Goal: Information Seeking & Learning: Check status

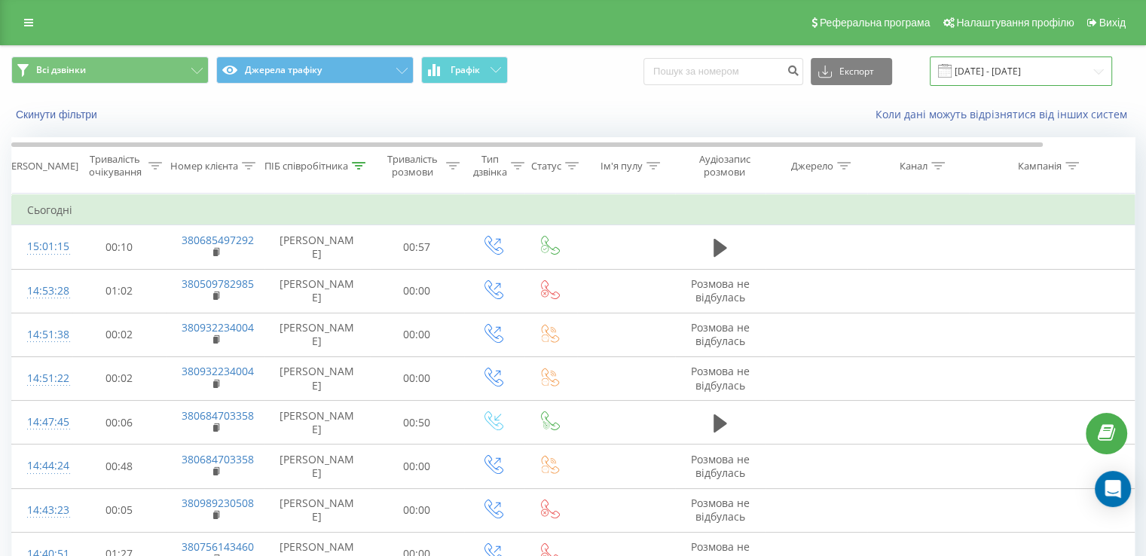
click at [968, 64] on input "01.09.2025 - 30.09.2025" at bounding box center [1020, 70] width 182 height 29
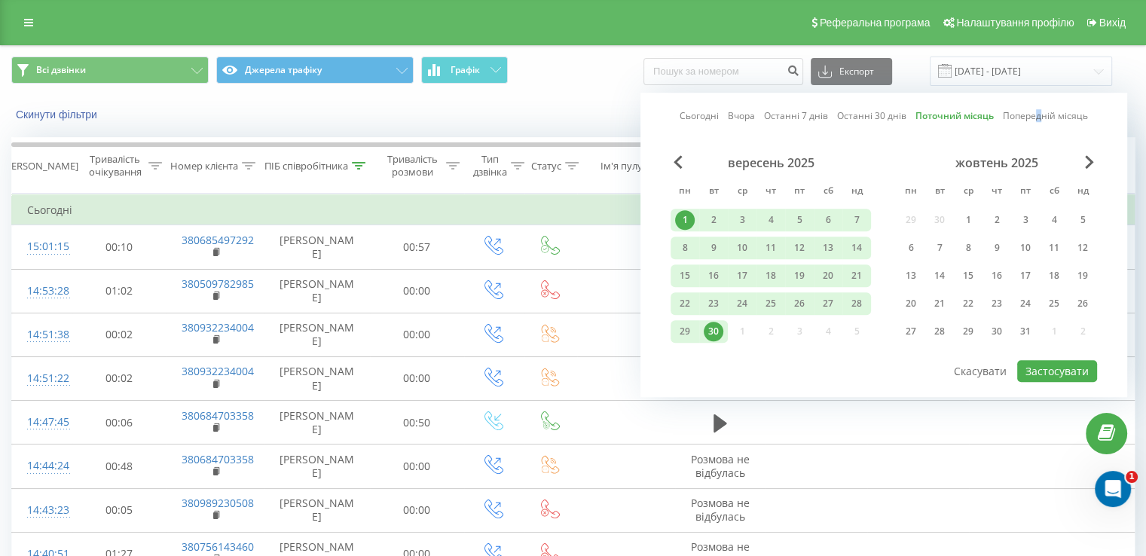
click at [1039, 119] on link "Попередній місяць" at bounding box center [1044, 116] width 85 height 14
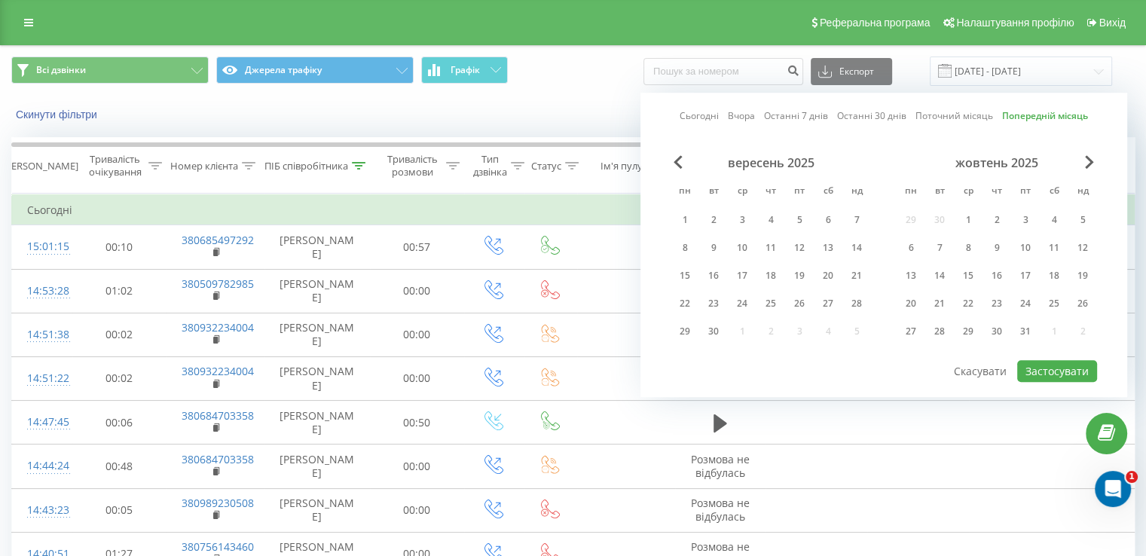
click at [943, 113] on link "Поточний місяць" at bounding box center [954, 116] width 78 height 14
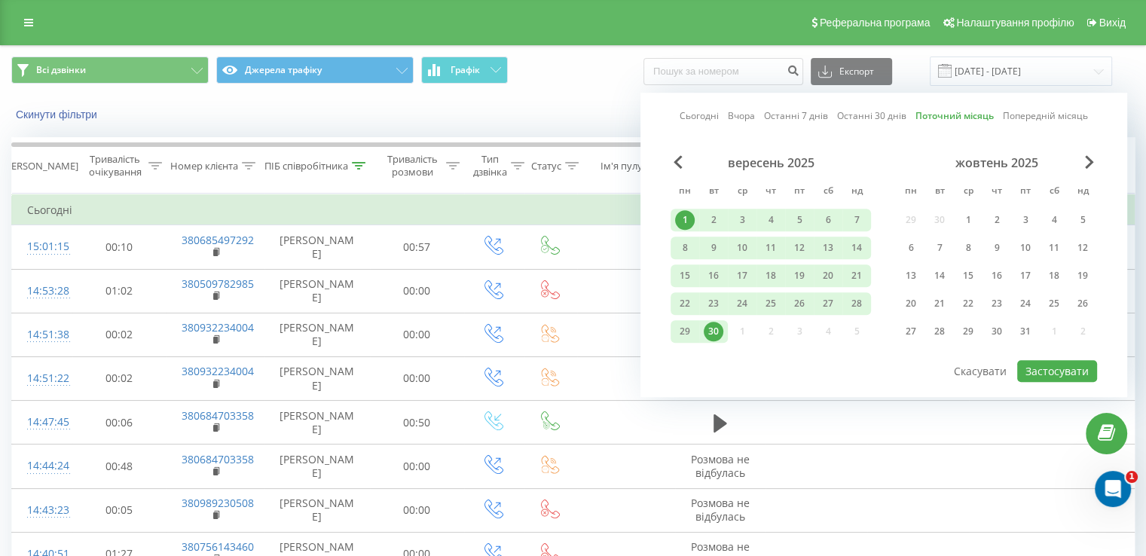
click at [873, 114] on link "Останні 30 днів" at bounding box center [871, 116] width 69 height 14
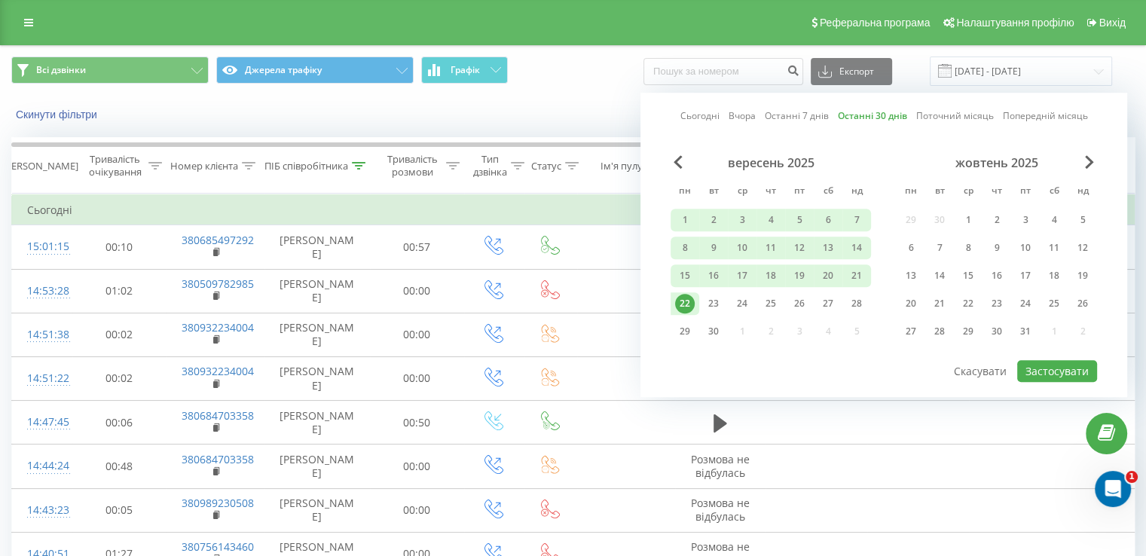
click at [801, 115] on link "Останні 7 днів" at bounding box center [796, 116] width 64 height 14
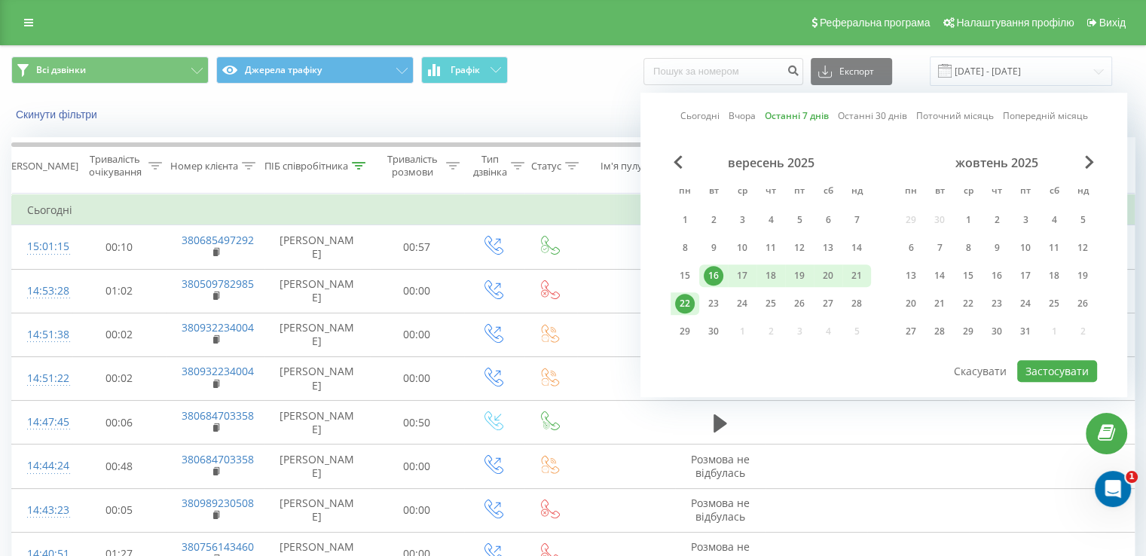
click at [734, 114] on link "Вчора" at bounding box center [741, 116] width 27 height 14
click at [711, 117] on link "Сьогодні" at bounding box center [698, 116] width 39 height 14
click at [1031, 116] on link "Попередній місяць" at bounding box center [1044, 116] width 85 height 14
click at [972, 362] on button "Скасувати" at bounding box center [979, 371] width 69 height 22
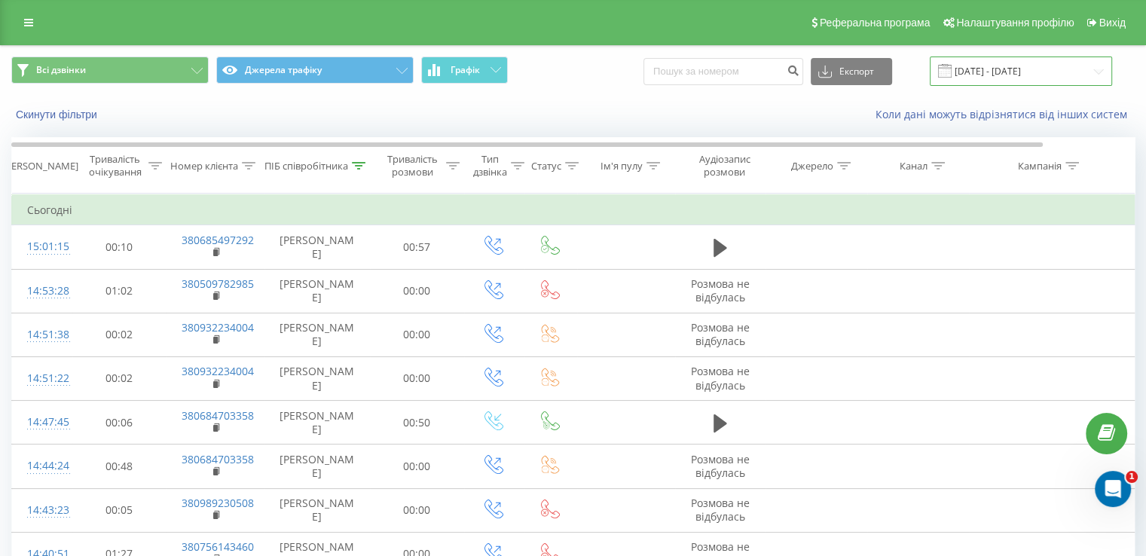
click at [1001, 61] on input "01.09.2025 - 30.09.2025" at bounding box center [1020, 70] width 182 height 29
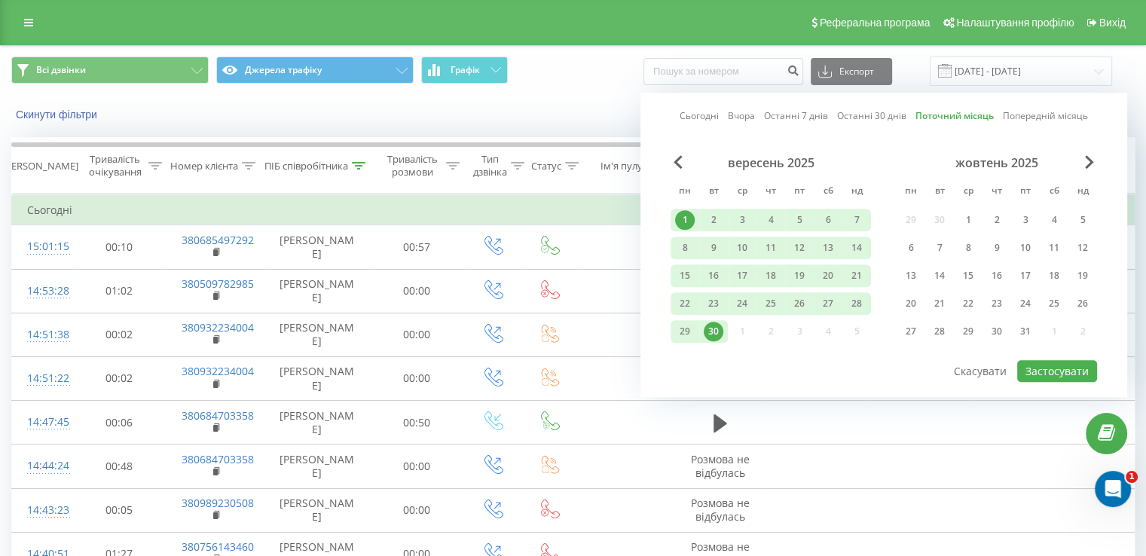
click at [684, 215] on div "1" at bounding box center [685, 220] width 20 height 20
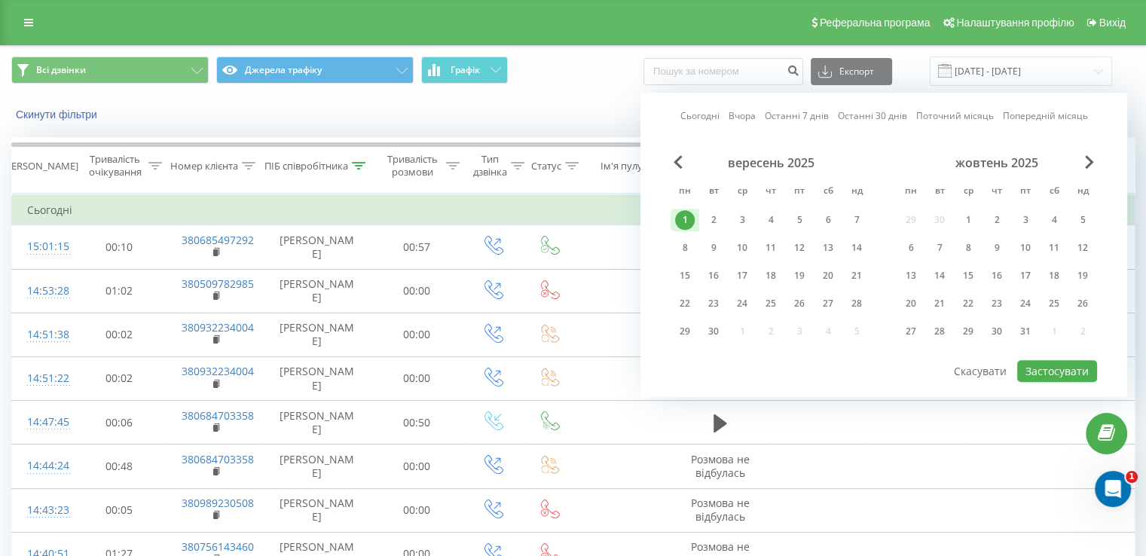
click at [684, 215] on div "1" at bounding box center [685, 220] width 20 height 20
click at [566, 103] on div "Скинути фільтри Коли дані можуть відрізнятися вiд інших систем" at bounding box center [573, 114] width 1144 height 36
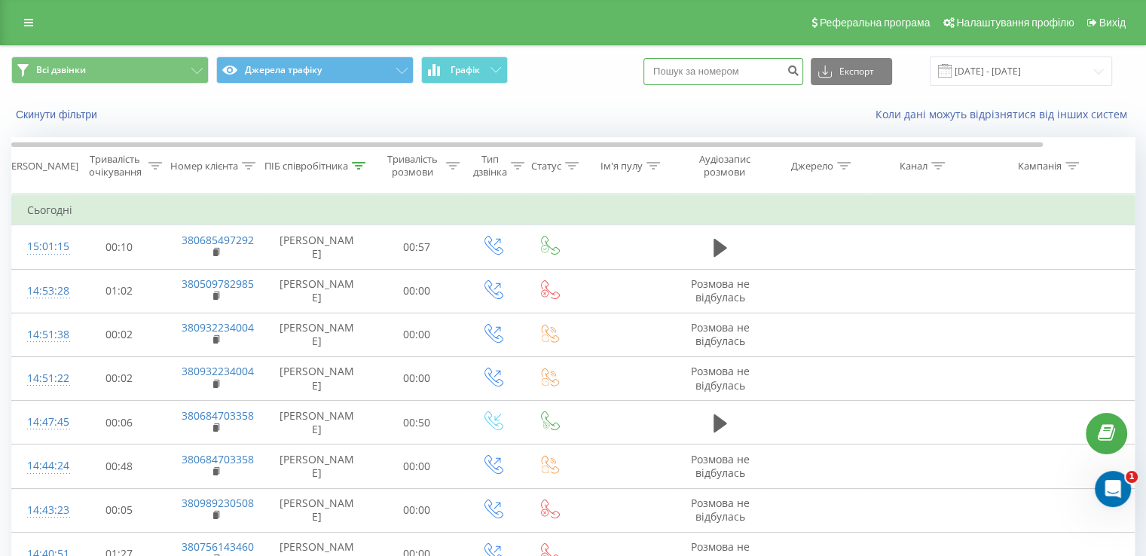
click at [737, 61] on input at bounding box center [723, 71] width 160 height 27
paste input "380638880846"
type input "380638880846"
click at [856, 80] on button "Експорт" at bounding box center [850, 71] width 81 height 27
click at [803, 63] on button "submit" at bounding box center [793, 71] width 20 height 27
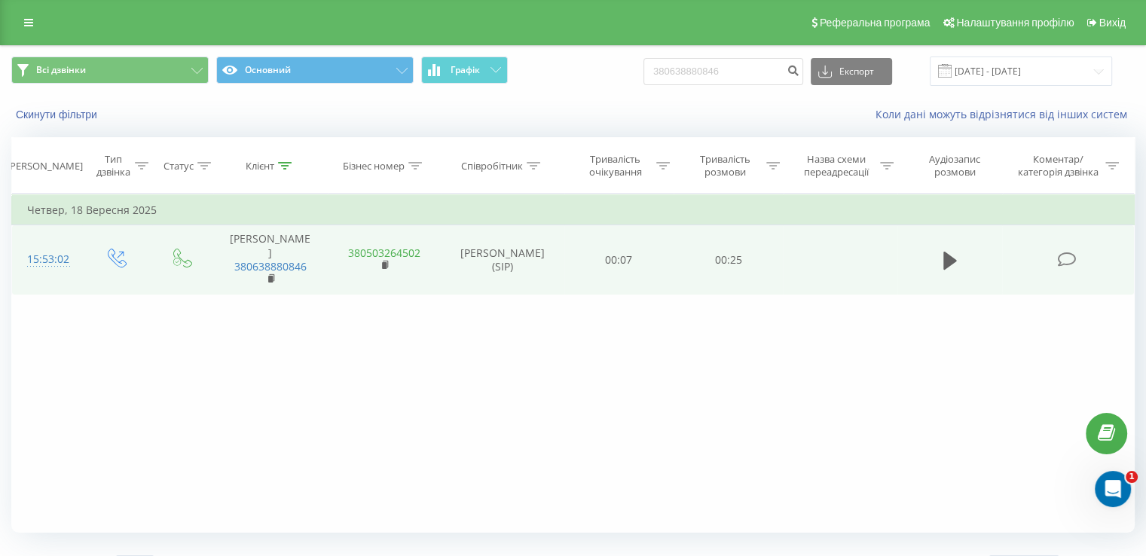
click at [382, 246] on link "380503264502" at bounding box center [384, 253] width 72 height 14
click at [946, 252] on icon at bounding box center [950, 261] width 14 height 18
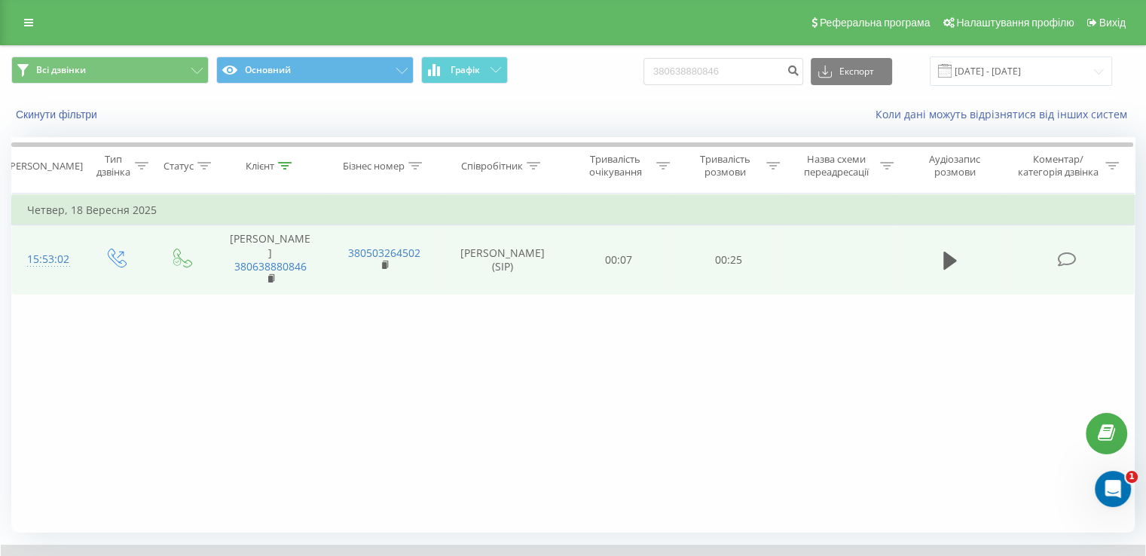
click at [937, 255] on td at bounding box center [949, 259] width 105 height 69
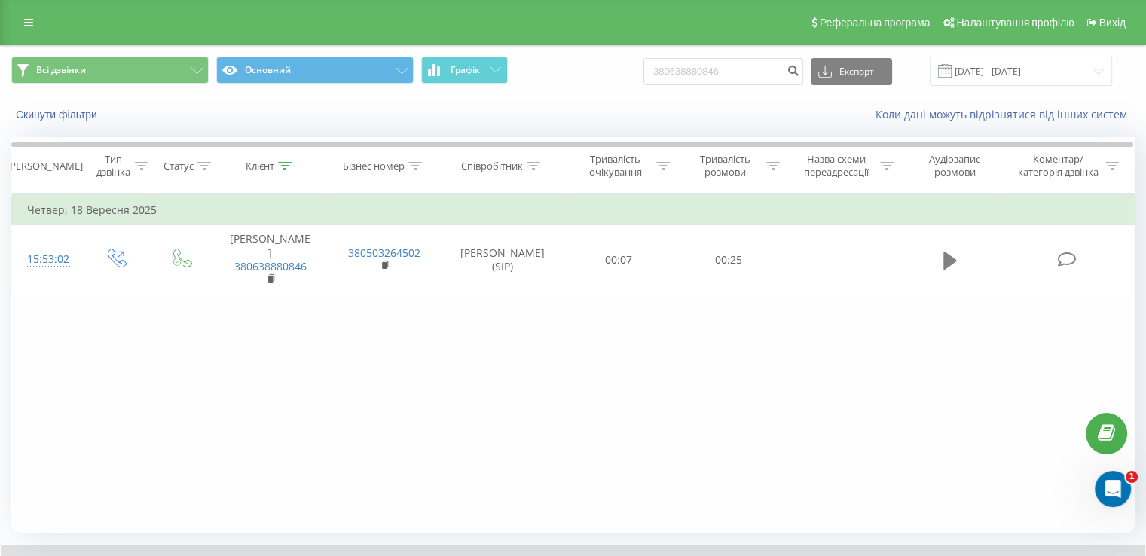
click at [952, 255] on icon at bounding box center [950, 261] width 14 height 18
click at [949, 254] on icon at bounding box center [950, 261] width 14 height 18
click at [955, 254] on icon at bounding box center [950, 260] width 14 height 21
click at [960, 254] on button at bounding box center [949, 260] width 23 height 23
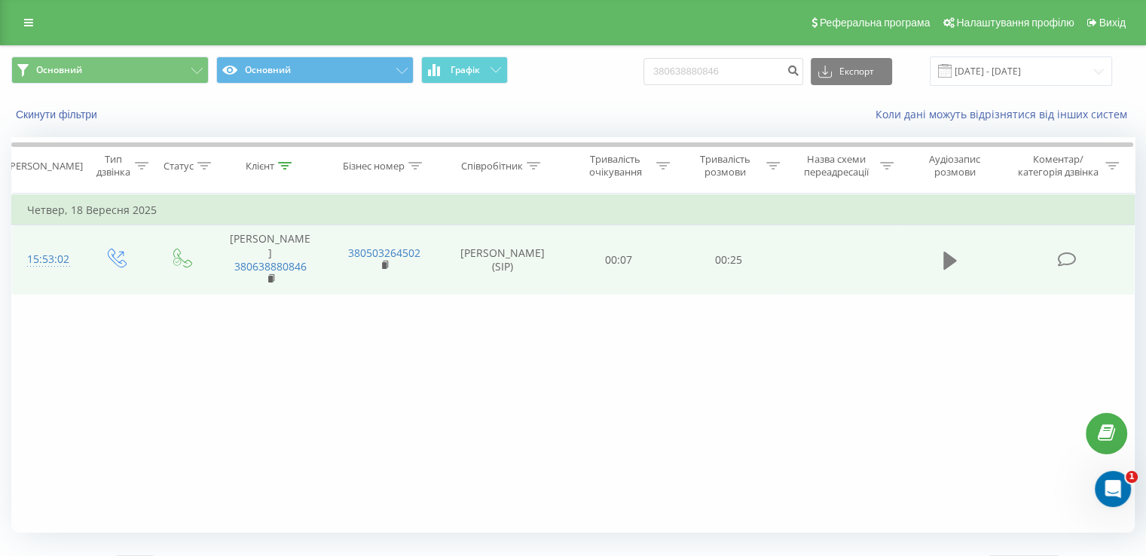
click at [952, 250] on icon at bounding box center [950, 260] width 14 height 21
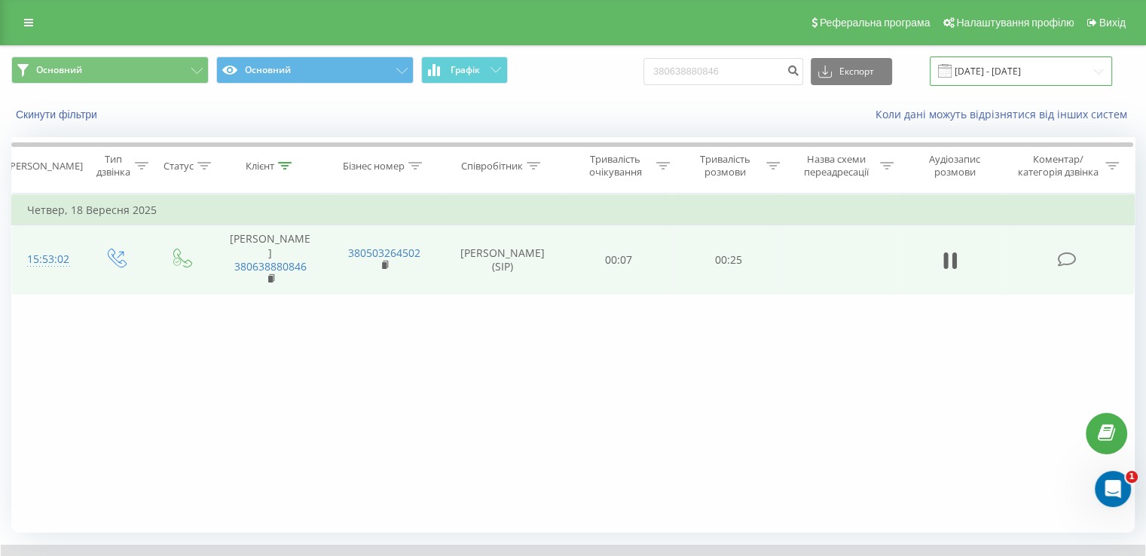
click at [994, 64] on input "[DATE] - [DATE]" at bounding box center [1020, 70] width 182 height 29
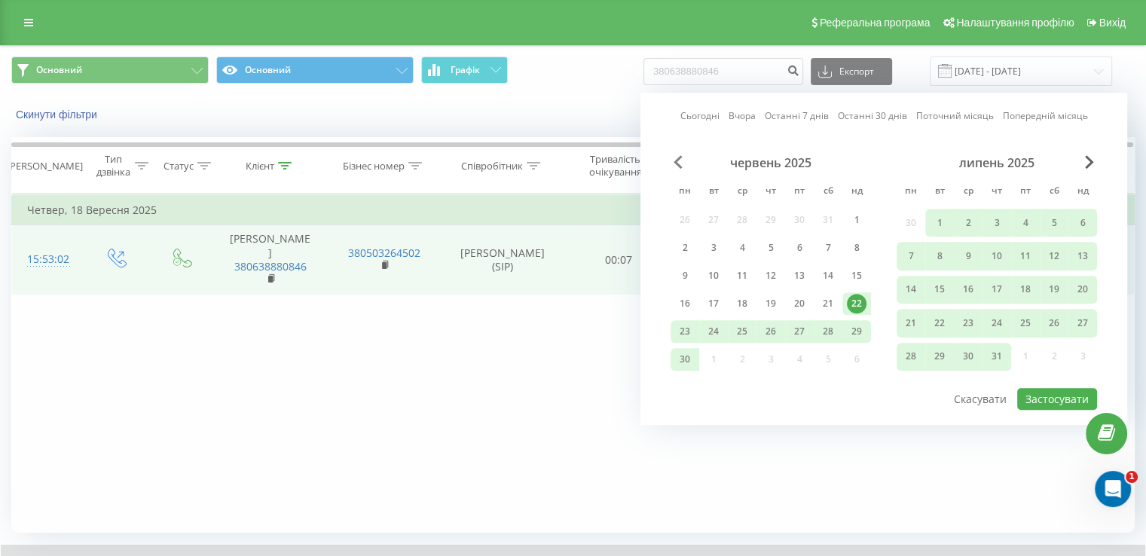
click at [674, 157] on span "Previous Month" at bounding box center [677, 162] width 9 height 14
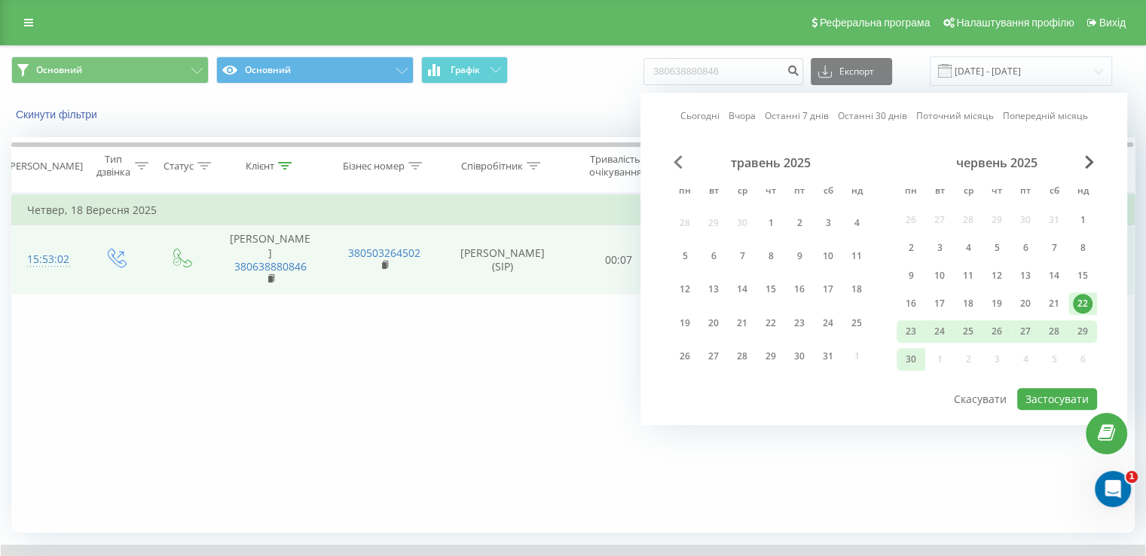
click at [674, 157] on span "Previous Month" at bounding box center [677, 162] width 9 height 14
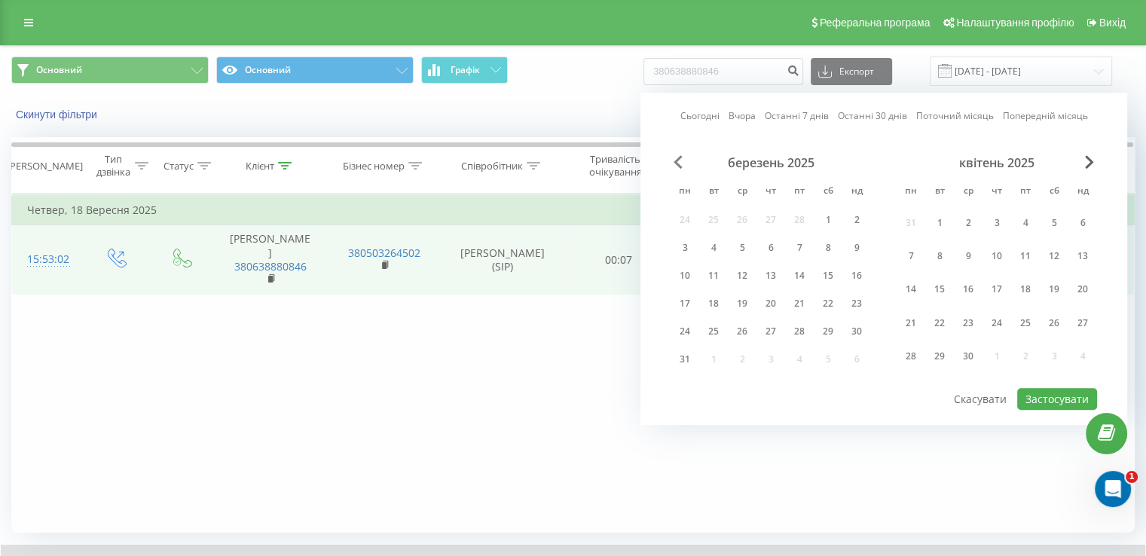
click at [674, 157] on span "Previous Month" at bounding box center [677, 162] width 9 height 14
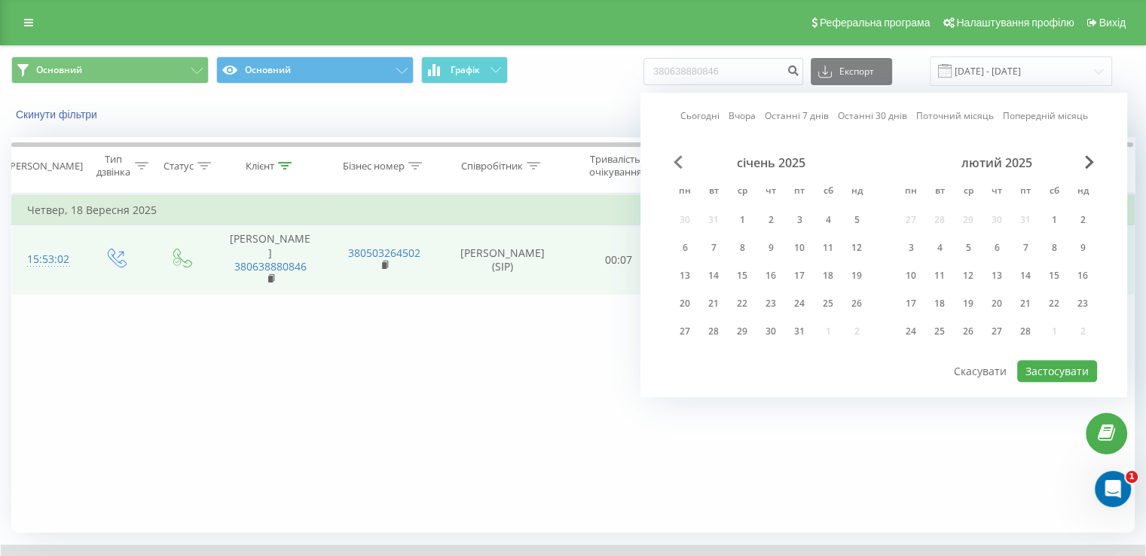
click at [674, 157] on span "Previous Month" at bounding box center [677, 162] width 9 height 14
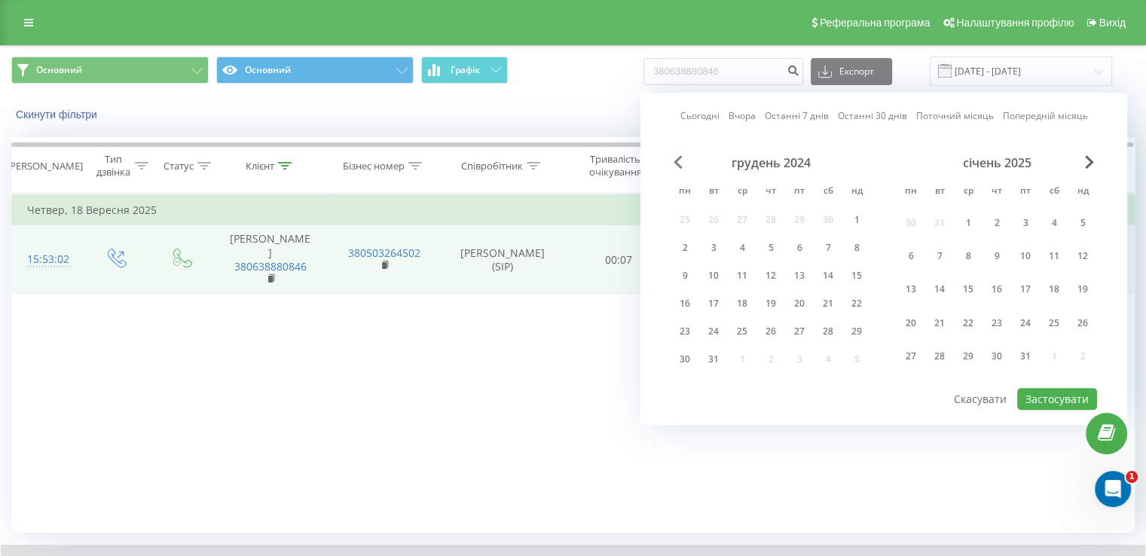
click at [674, 157] on span "Previous Month" at bounding box center [677, 162] width 9 height 14
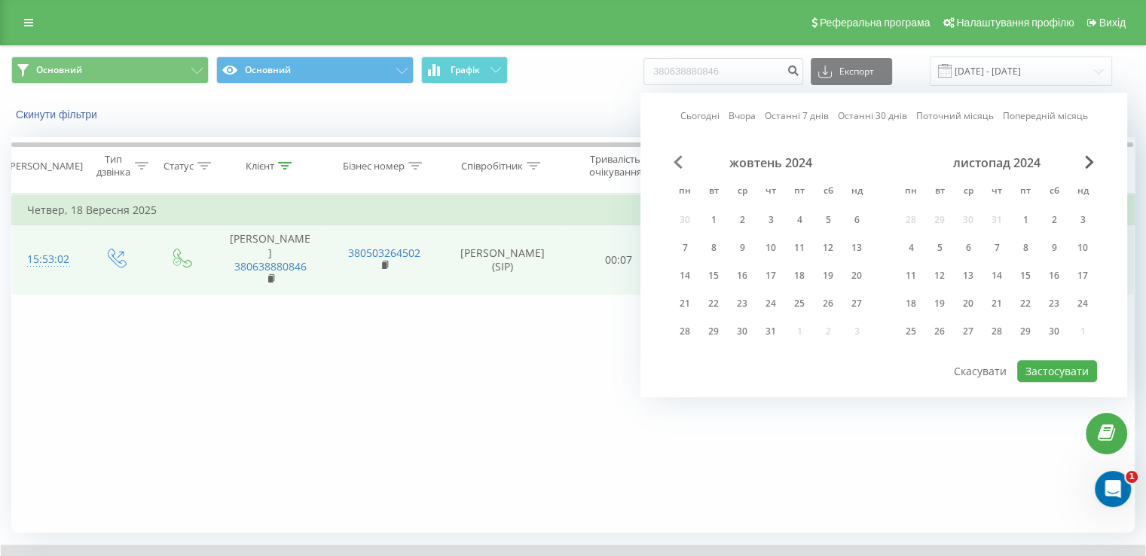
click at [674, 157] on span "Previous Month" at bounding box center [677, 162] width 9 height 14
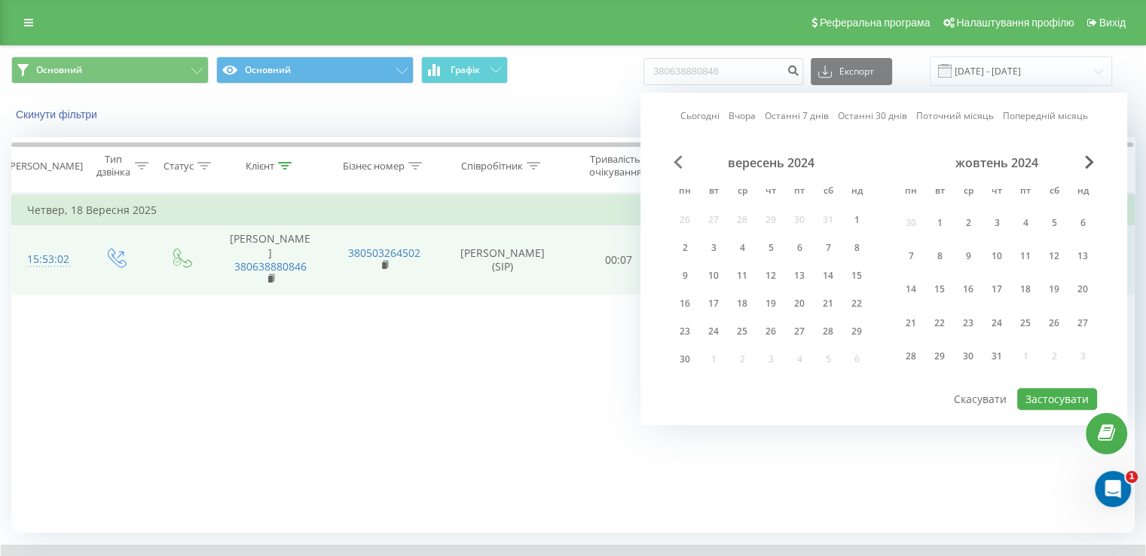
click at [674, 157] on span "Previous Month" at bounding box center [677, 162] width 9 height 14
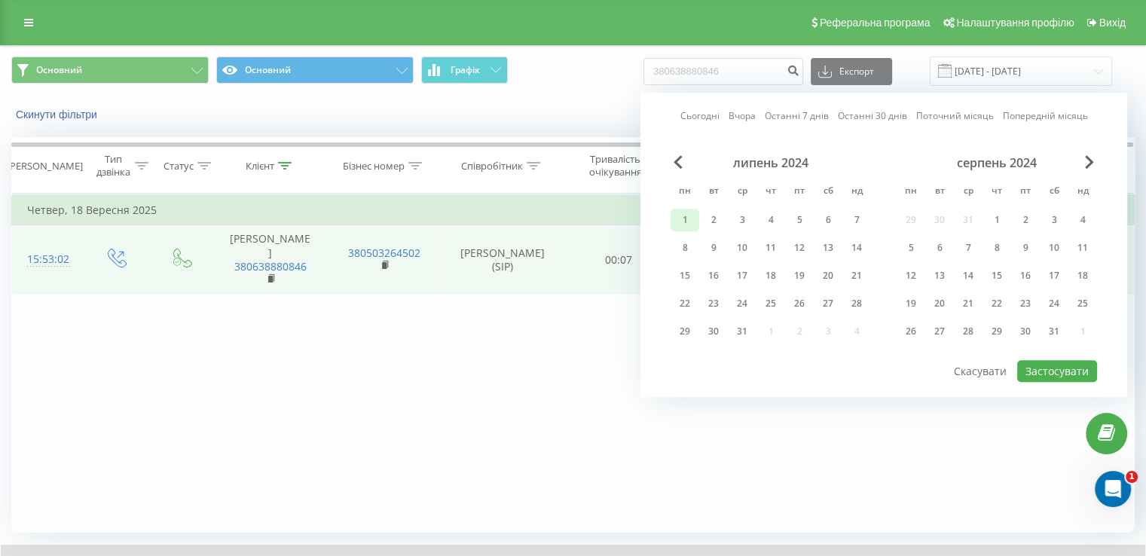
click at [683, 209] on div "1" at bounding box center [684, 220] width 29 height 23
click at [1100, 160] on div "Сьогодні Вчора Останні 7 днів Останні 30 днів Поточний місяць Попередній місяць…" at bounding box center [883, 245] width 487 height 304
click at [1091, 163] on div "липень 2024 пн вт ср чт пт сб нд 1 2 3 4 5 6 7 8 9 10 11 12 13 14 15 16 17 18 1…" at bounding box center [883, 256] width 426 height 203
click at [1091, 163] on span "Next Month" at bounding box center [1089, 162] width 9 height 14
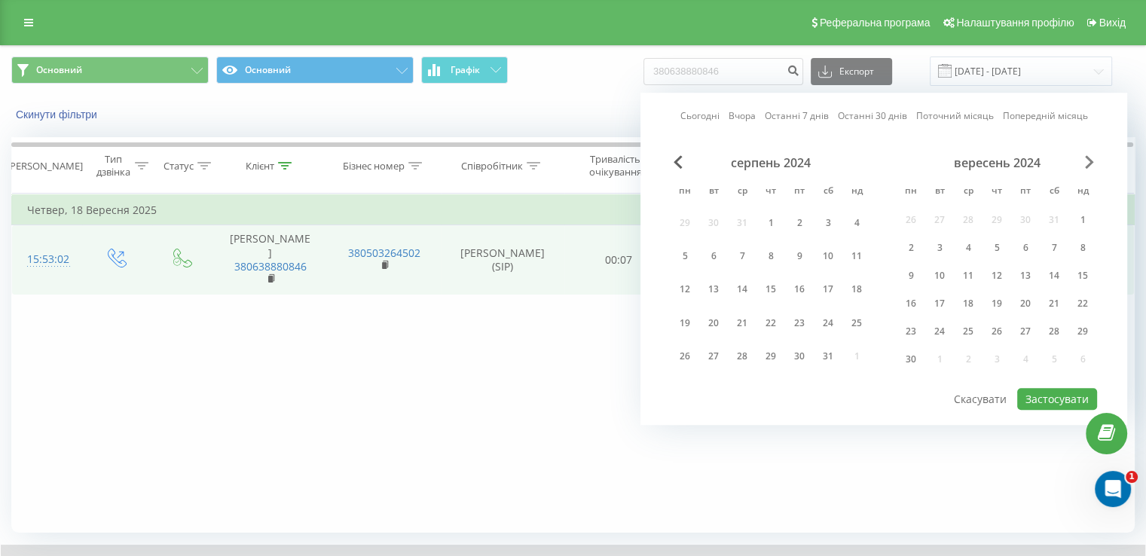
click at [1091, 163] on span "Next Month" at bounding box center [1089, 162] width 9 height 14
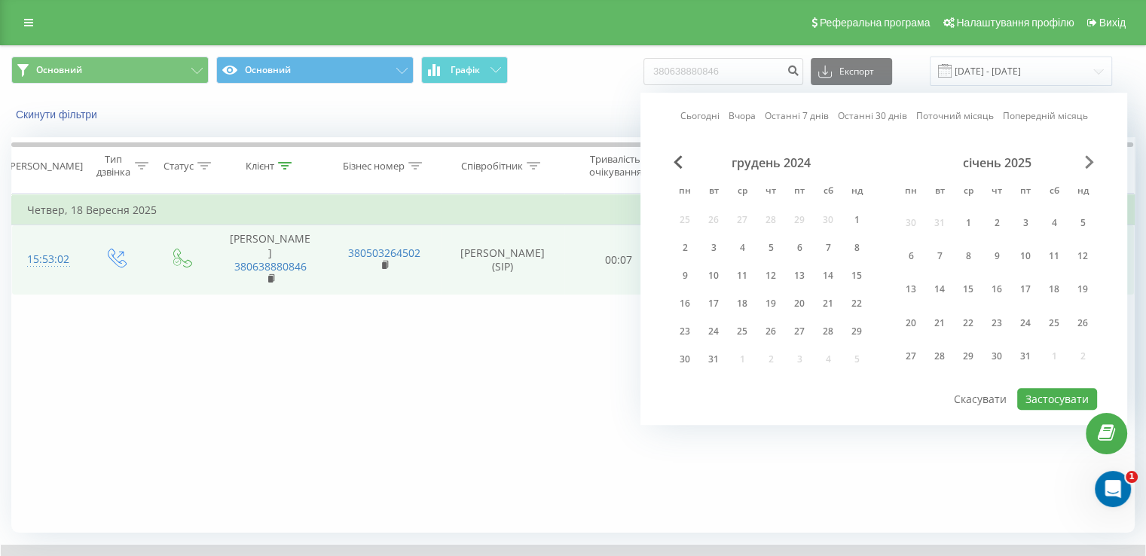
click at [1091, 163] on span "Next Month" at bounding box center [1089, 162] width 9 height 14
click at [1088, 163] on span "Next Month" at bounding box center [1089, 162] width 9 height 14
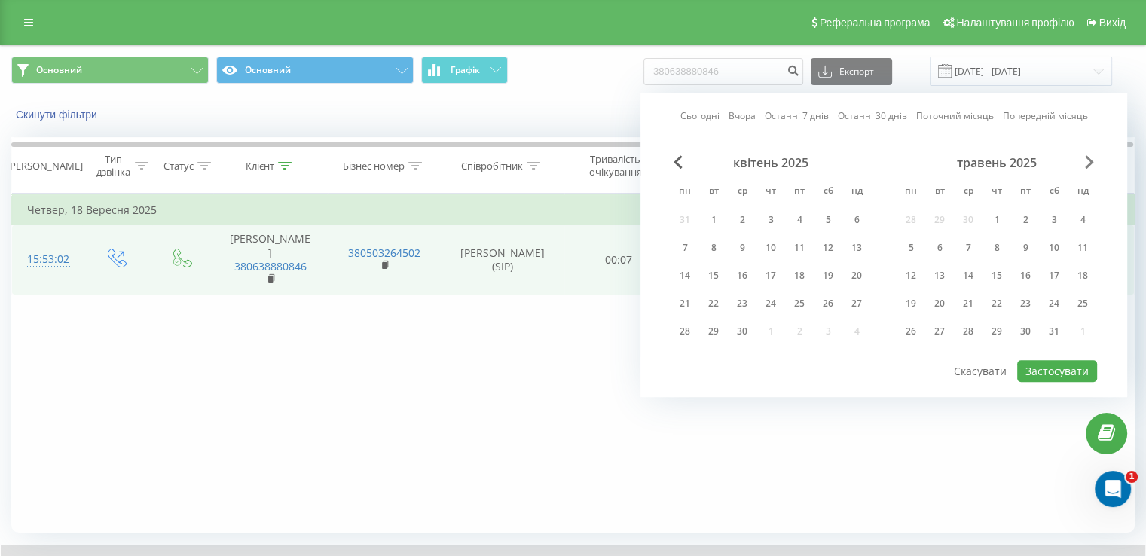
click at [1088, 163] on span "Next Month" at bounding box center [1089, 162] width 9 height 14
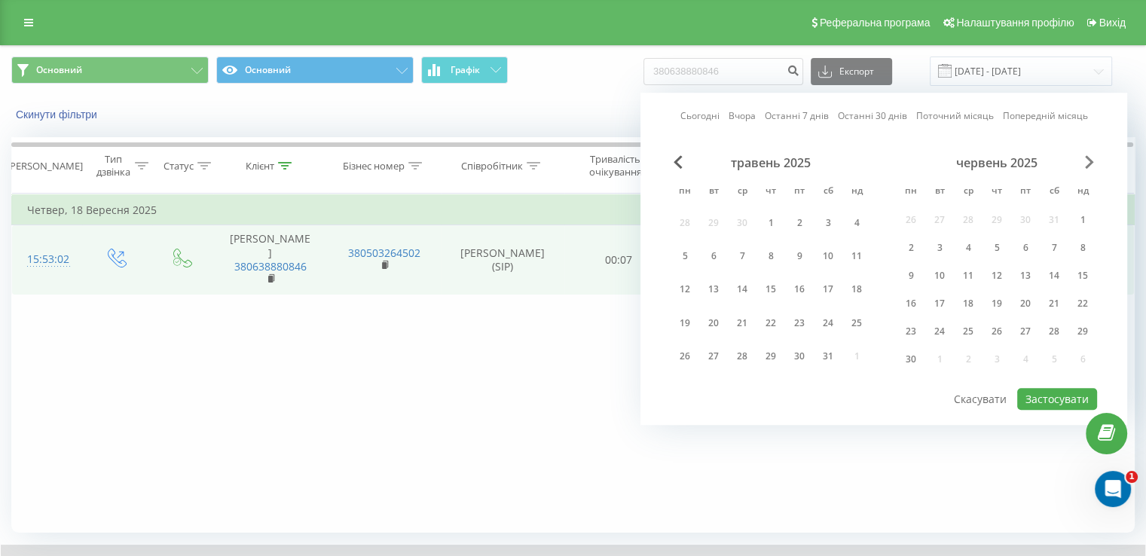
click at [1088, 163] on span "Next Month" at bounding box center [1089, 162] width 9 height 14
click at [1030, 333] on div "25" at bounding box center [1025, 323] width 29 height 28
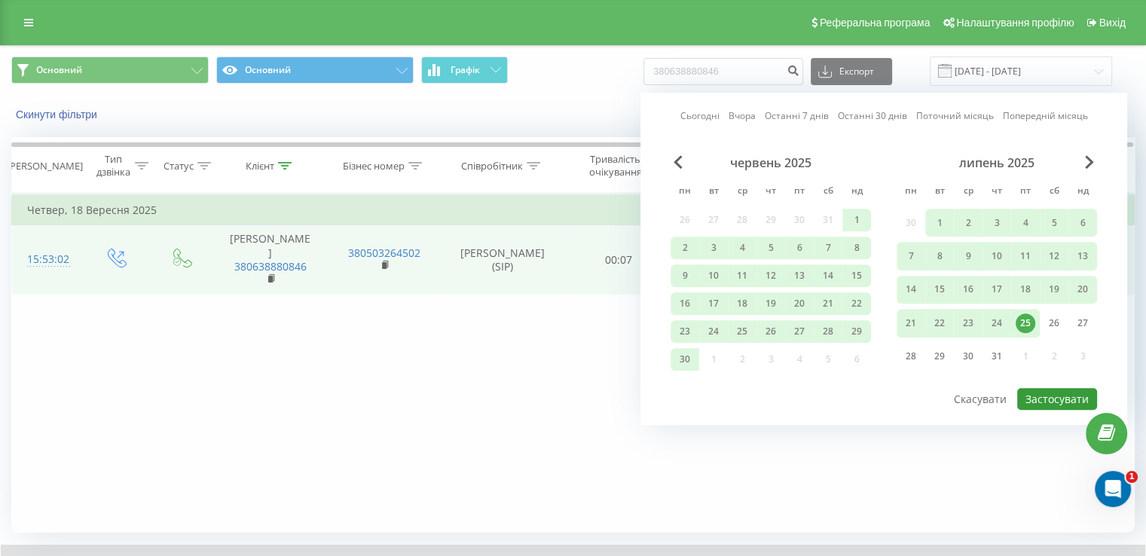
click at [1078, 395] on button "Застосувати" at bounding box center [1057, 399] width 80 height 22
type input "01.07.2024 - 25.07.2025"
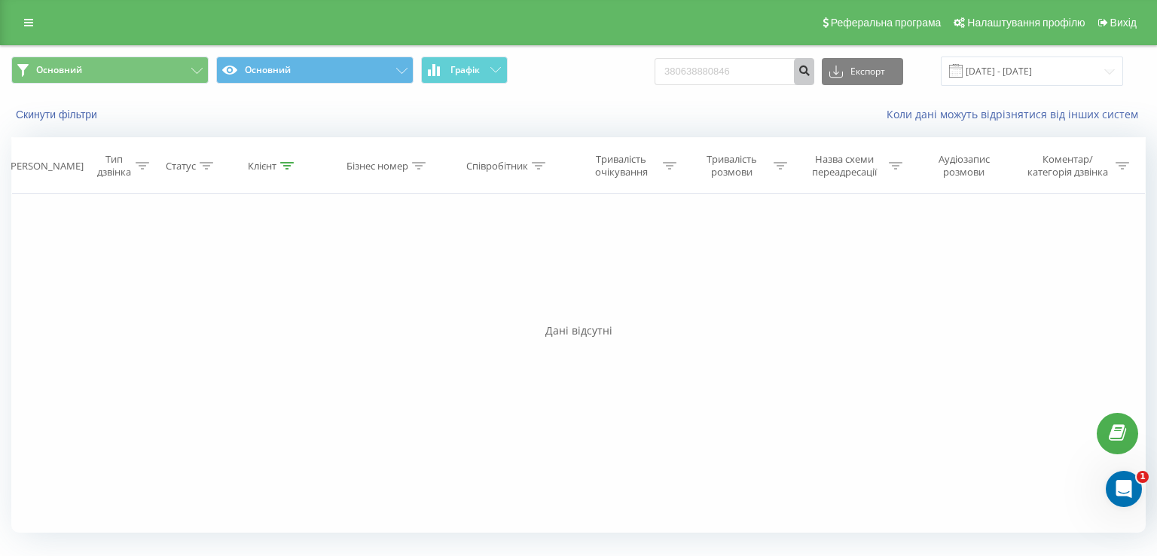
click at [810, 73] on icon "submit" at bounding box center [804, 68] width 13 height 9
